Goal: Task Accomplishment & Management: Manage account settings

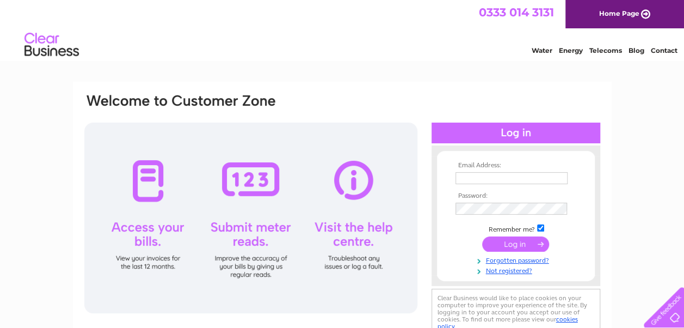
type input "[EMAIL_ADDRESS][DOMAIN_NAME]"
click at [504, 242] on input "submit" at bounding box center [515, 243] width 67 height 15
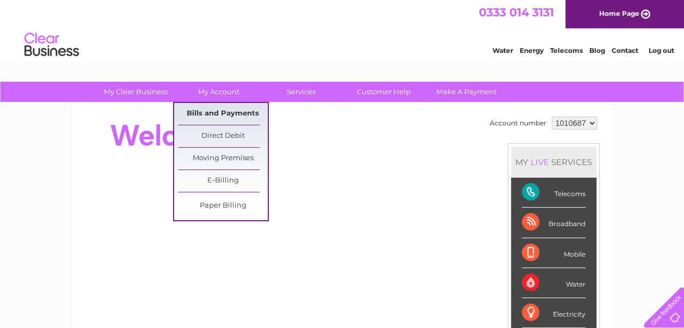
click at [216, 108] on link "Bills and Payments" at bounding box center [223, 114] width 90 height 22
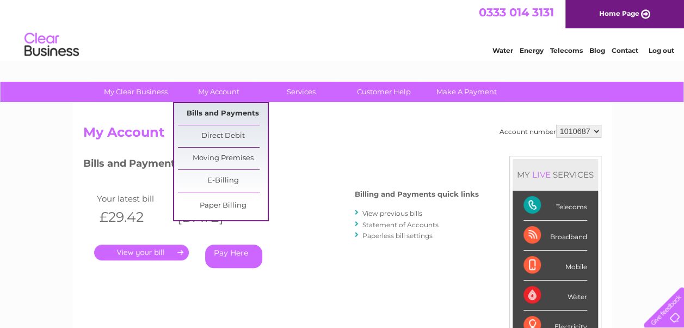
click at [222, 111] on link "Bills and Payments" at bounding box center [223, 114] width 90 height 22
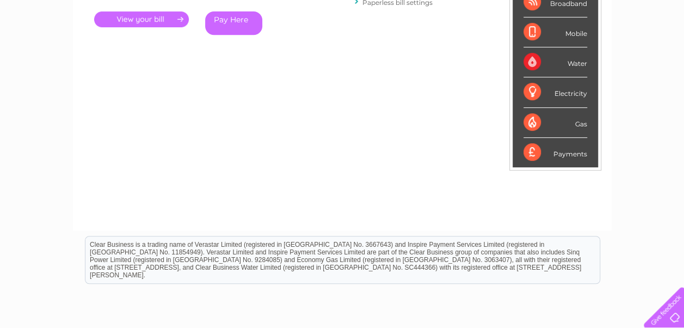
scroll to position [9, 0]
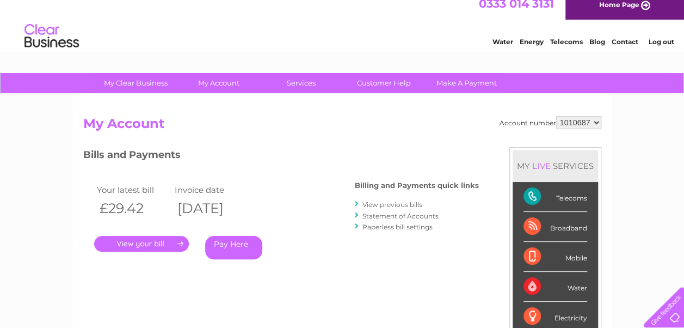
click at [390, 204] on link "View previous bills" at bounding box center [392, 204] width 60 height 8
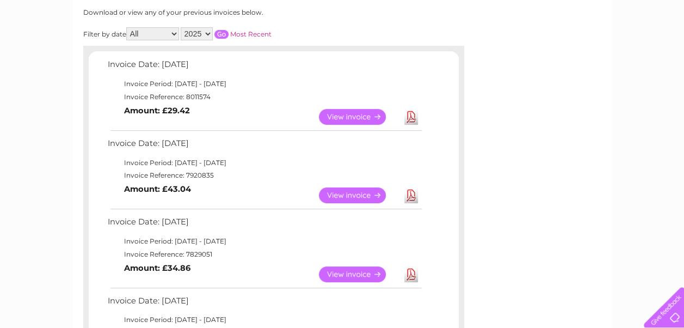
scroll to position [149, 0]
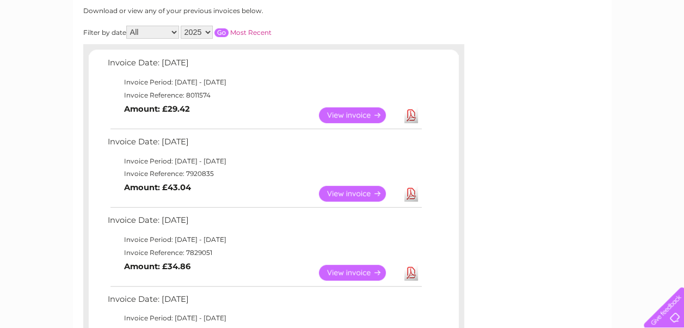
click at [347, 272] on link "View" at bounding box center [359, 273] width 80 height 16
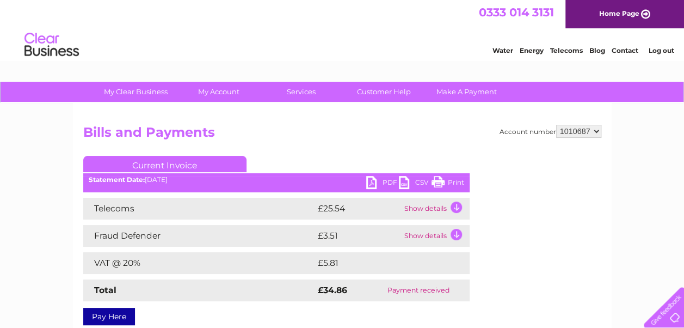
click at [372, 183] on link "PDF" at bounding box center [382, 184] width 33 height 16
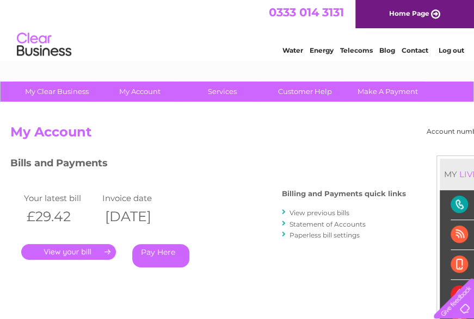
click at [311, 212] on link "View previous bills" at bounding box center [320, 213] width 60 height 8
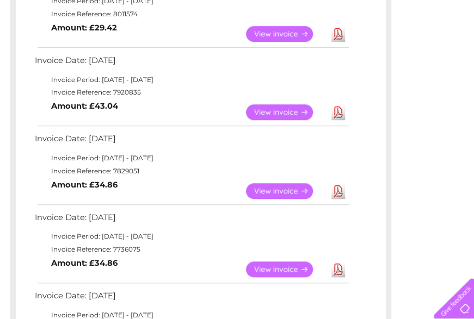
scroll to position [234, 0]
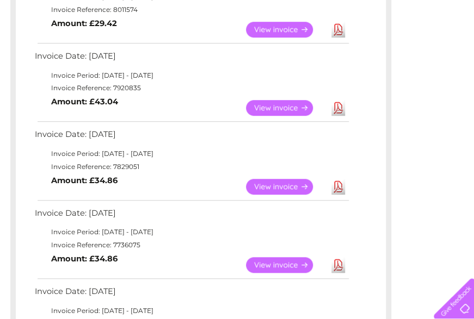
click at [278, 103] on link "View" at bounding box center [286, 108] width 80 height 16
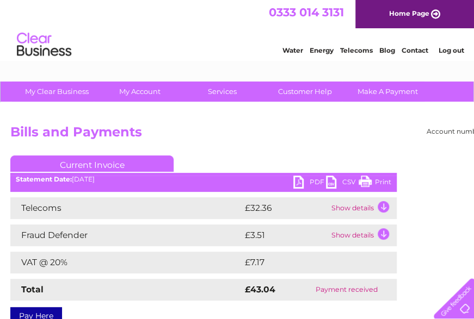
click at [299, 180] on link "PDF" at bounding box center [309, 184] width 33 height 16
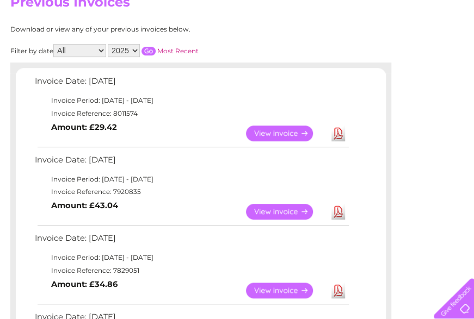
scroll to position [124, 0]
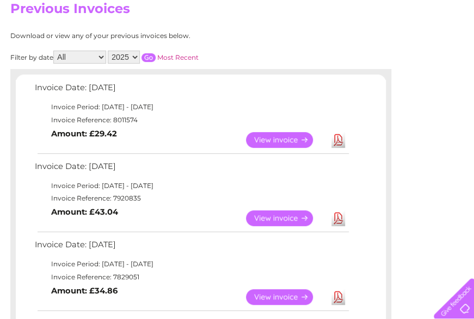
click at [280, 137] on link "View" at bounding box center [286, 140] width 80 height 16
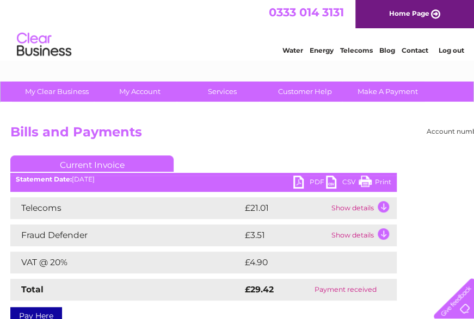
click at [306, 184] on link "PDF" at bounding box center [309, 184] width 33 height 16
click at [300, 181] on link "PDF" at bounding box center [309, 184] width 33 height 16
